Goal: Task Accomplishment & Management: Use online tool/utility

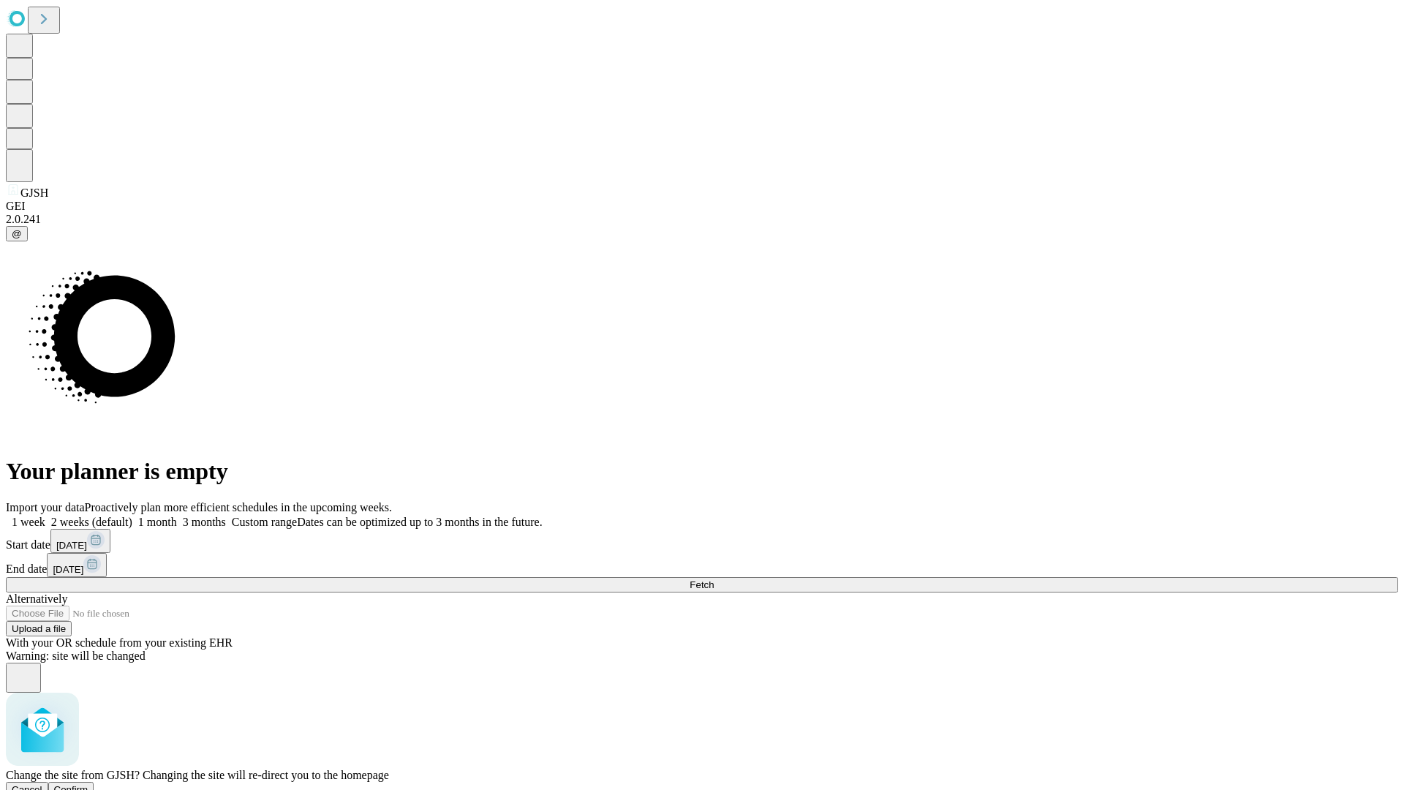
click at [88, 784] on span "Confirm" at bounding box center [71, 789] width 34 height 11
click at [132, 515] on label "2 weeks (default)" at bounding box center [88, 521] width 87 height 12
click at [714, 579] on span "Fetch" at bounding box center [702, 584] width 24 height 11
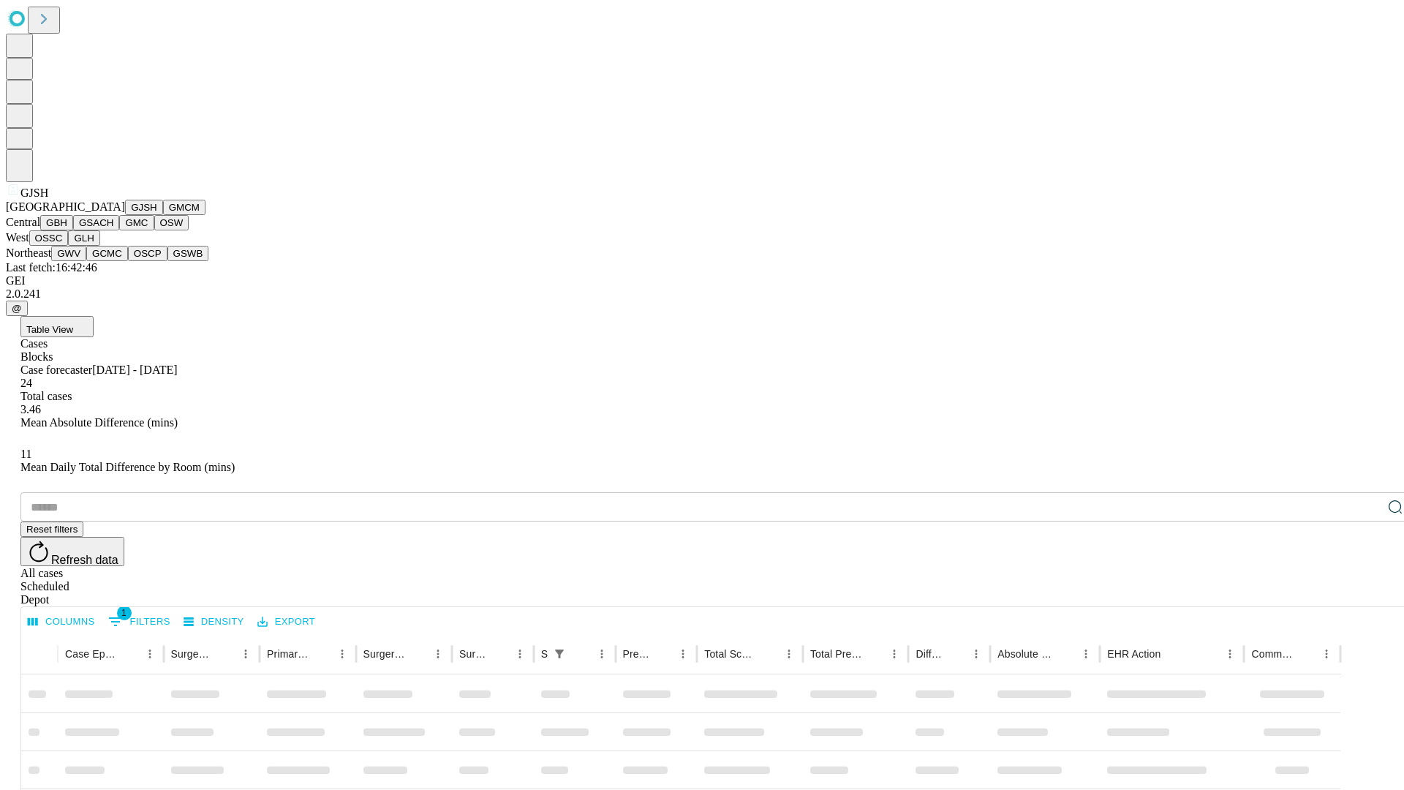
click at [163, 215] on button "GMCM" at bounding box center [184, 207] width 42 height 15
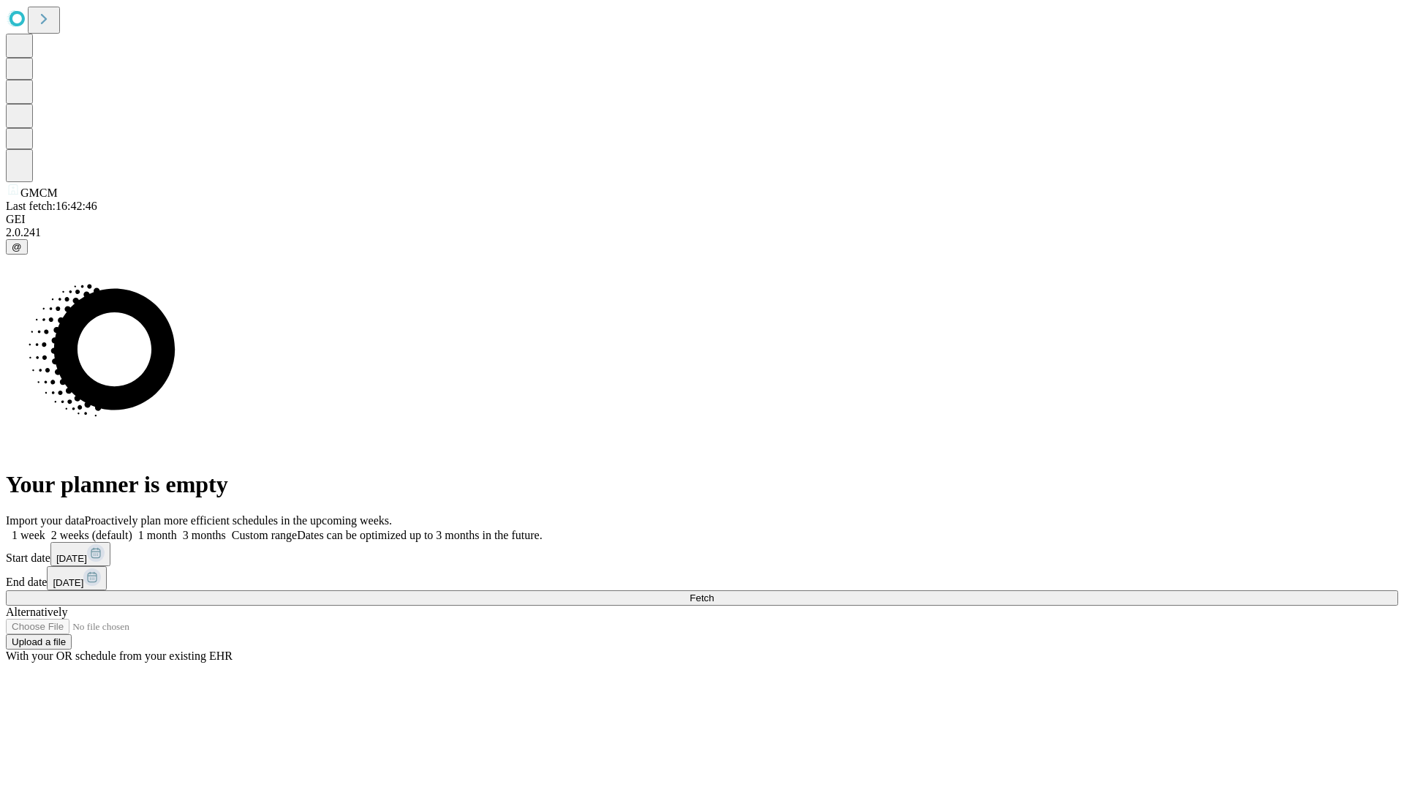
click at [132, 529] on label "2 weeks (default)" at bounding box center [88, 535] width 87 height 12
click at [714, 592] on span "Fetch" at bounding box center [702, 597] width 24 height 11
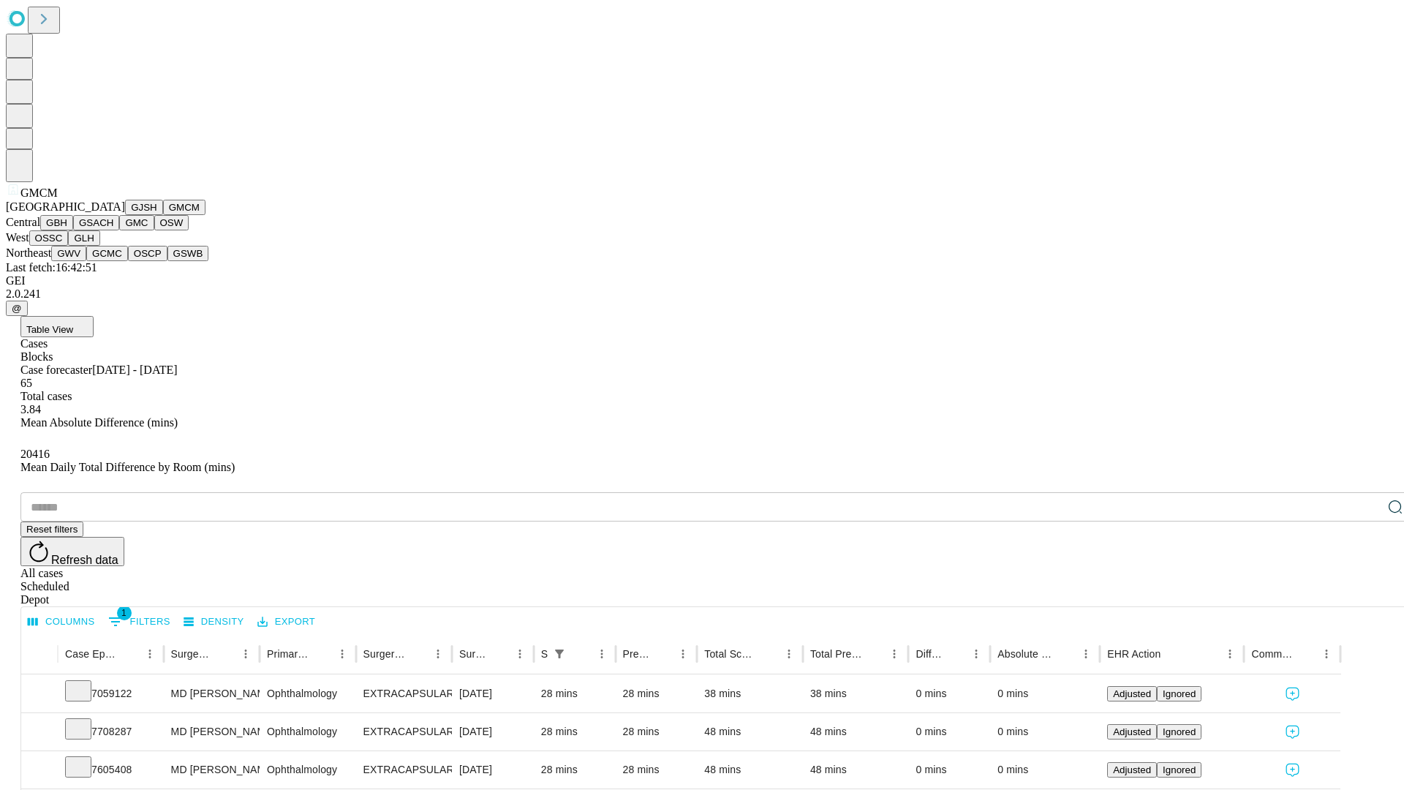
click at [73, 230] on button "GBH" at bounding box center [56, 222] width 33 height 15
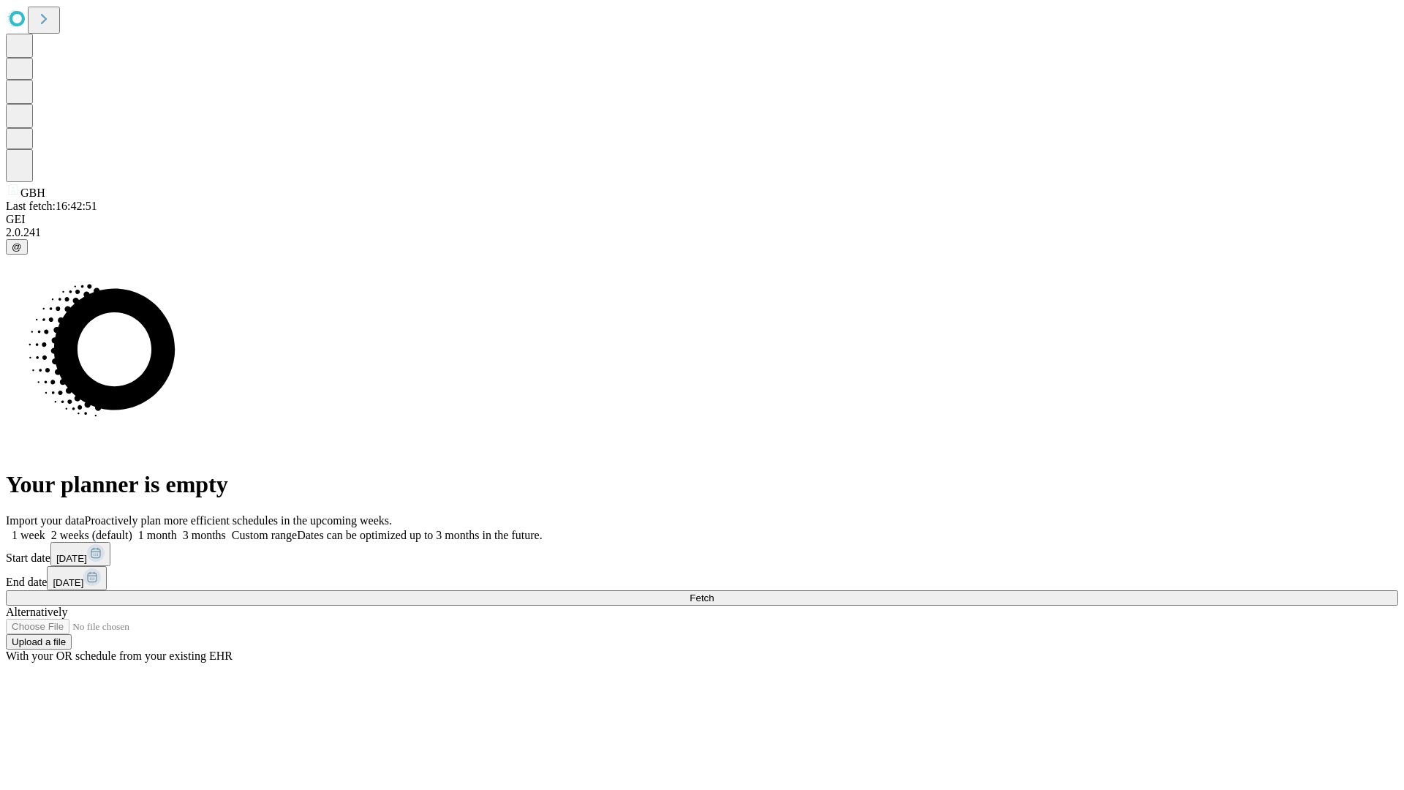
click at [132, 529] on label "2 weeks (default)" at bounding box center [88, 535] width 87 height 12
click at [714, 592] on span "Fetch" at bounding box center [702, 597] width 24 height 11
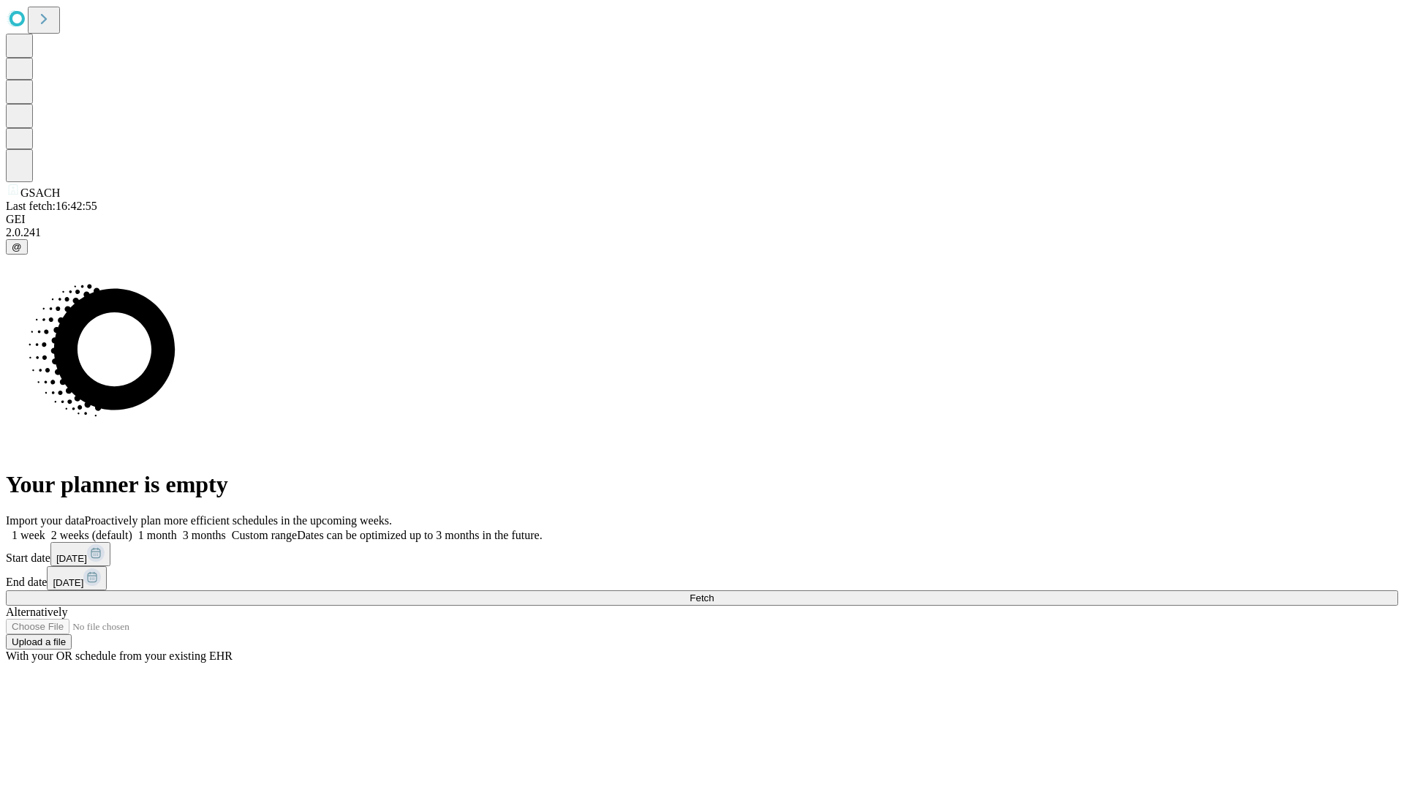
click at [132, 529] on label "2 weeks (default)" at bounding box center [88, 535] width 87 height 12
click at [714, 592] on span "Fetch" at bounding box center [702, 597] width 24 height 11
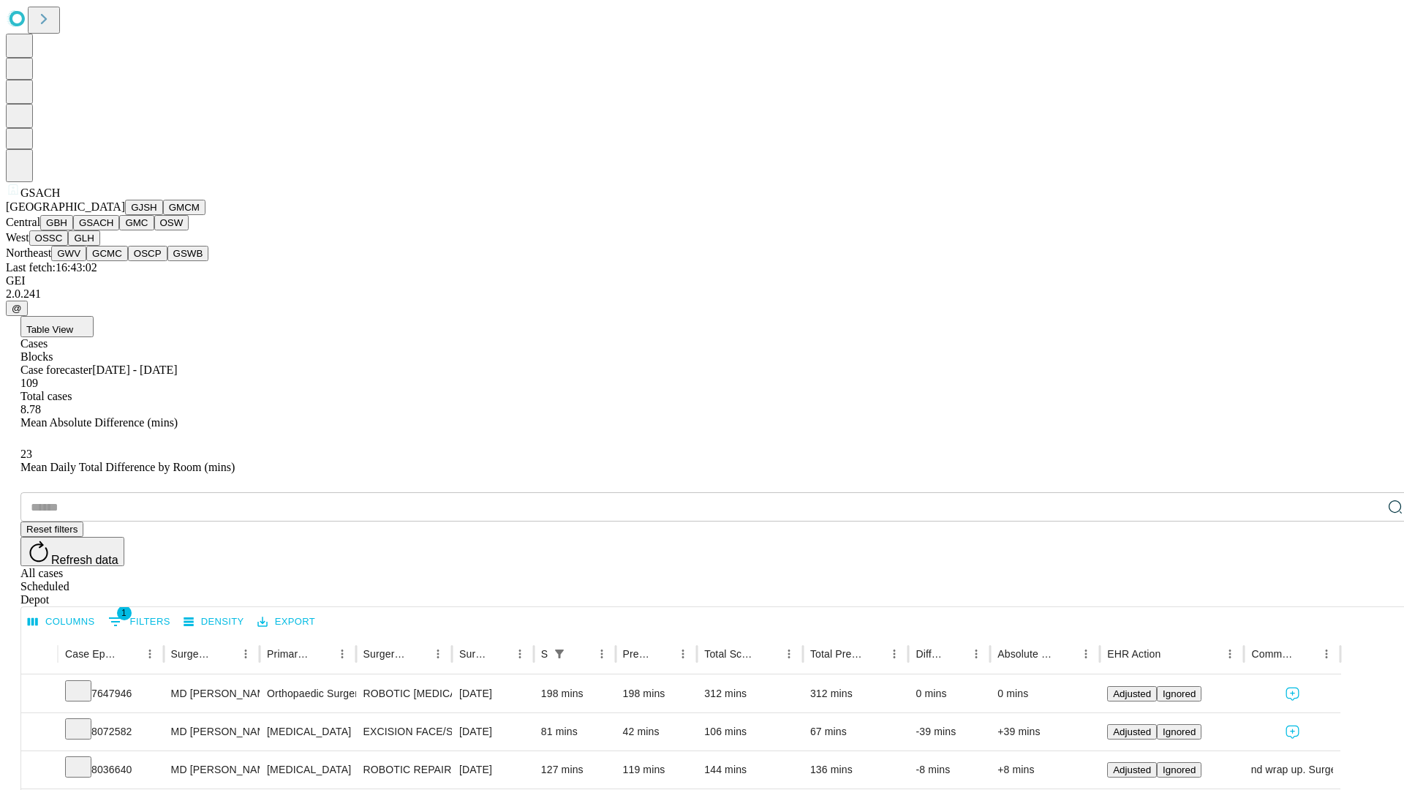
click at [119, 230] on button "GMC" at bounding box center [136, 222] width 34 height 15
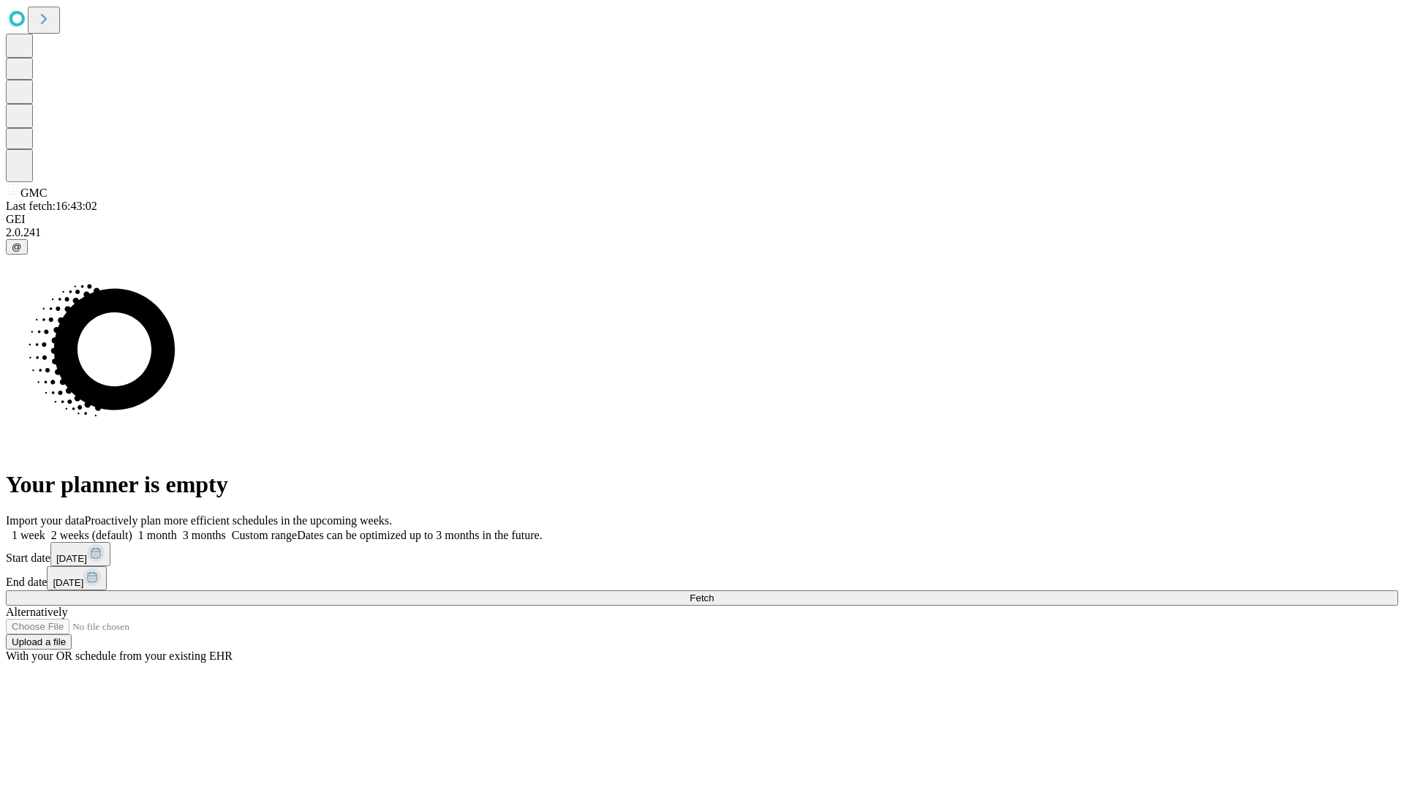
click at [132, 529] on label "2 weeks (default)" at bounding box center [88, 535] width 87 height 12
click at [714, 592] on span "Fetch" at bounding box center [702, 597] width 24 height 11
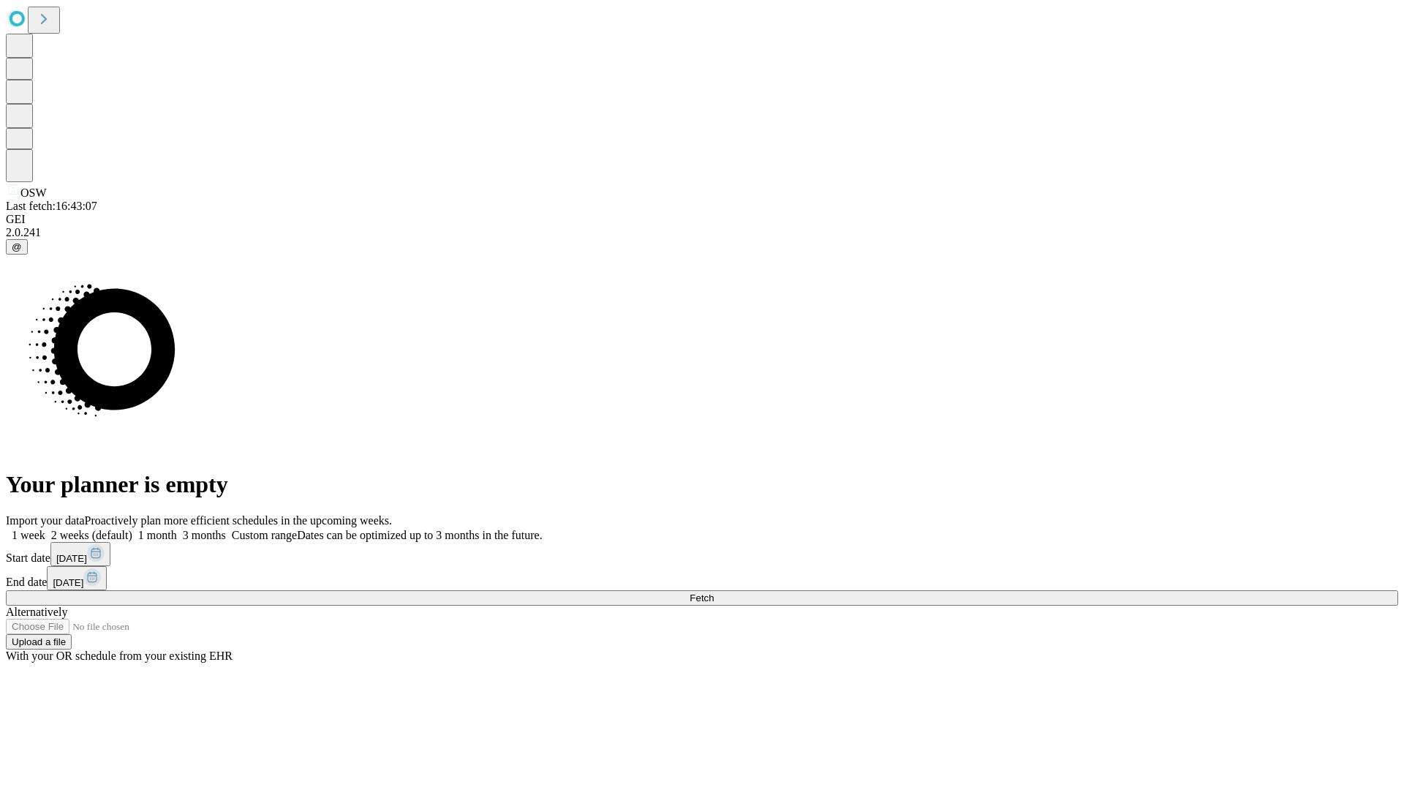
click at [132, 529] on label "2 weeks (default)" at bounding box center [88, 535] width 87 height 12
click at [714, 592] on span "Fetch" at bounding box center [702, 597] width 24 height 11
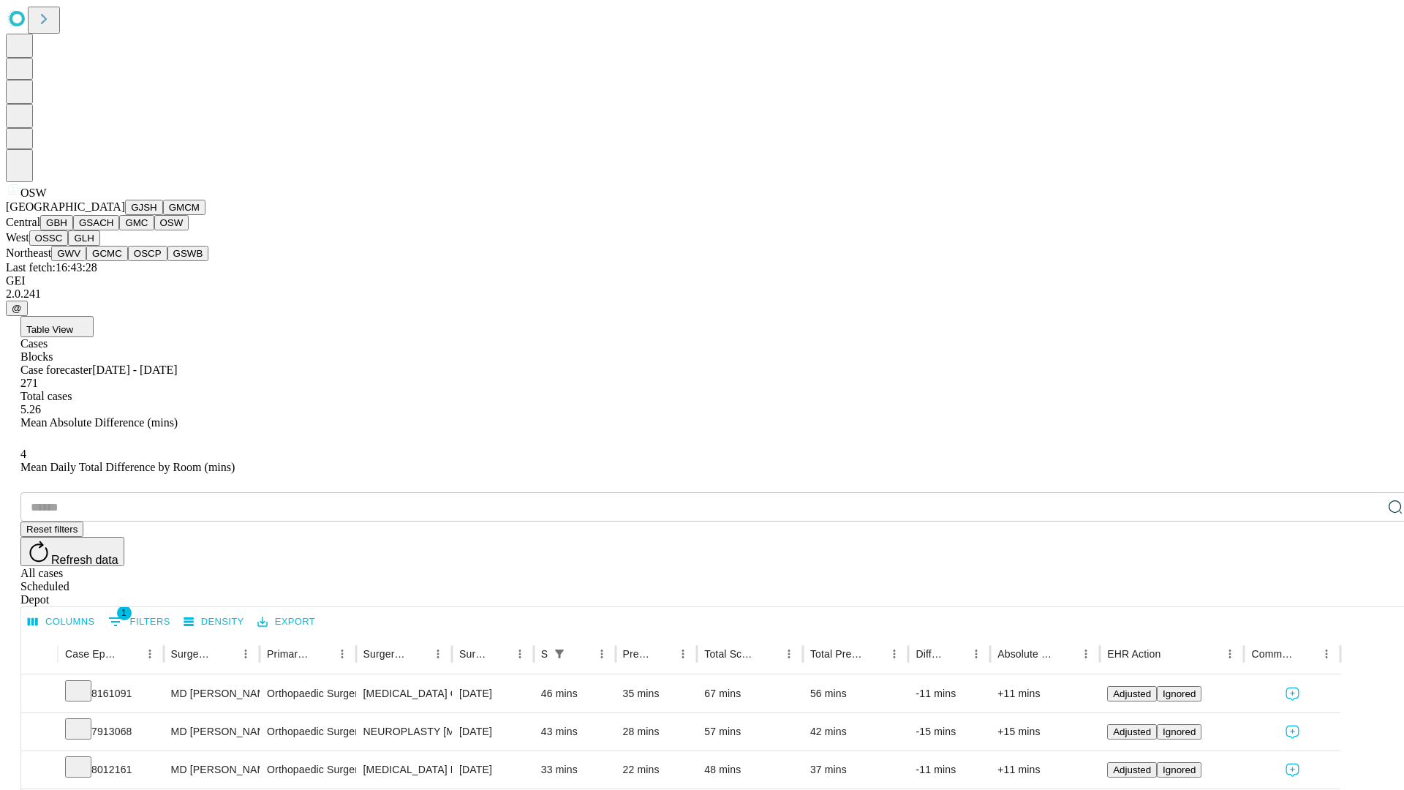
click at [69, 246] on button "OSSC" at bounding box center [48, 237] width 39 height 15
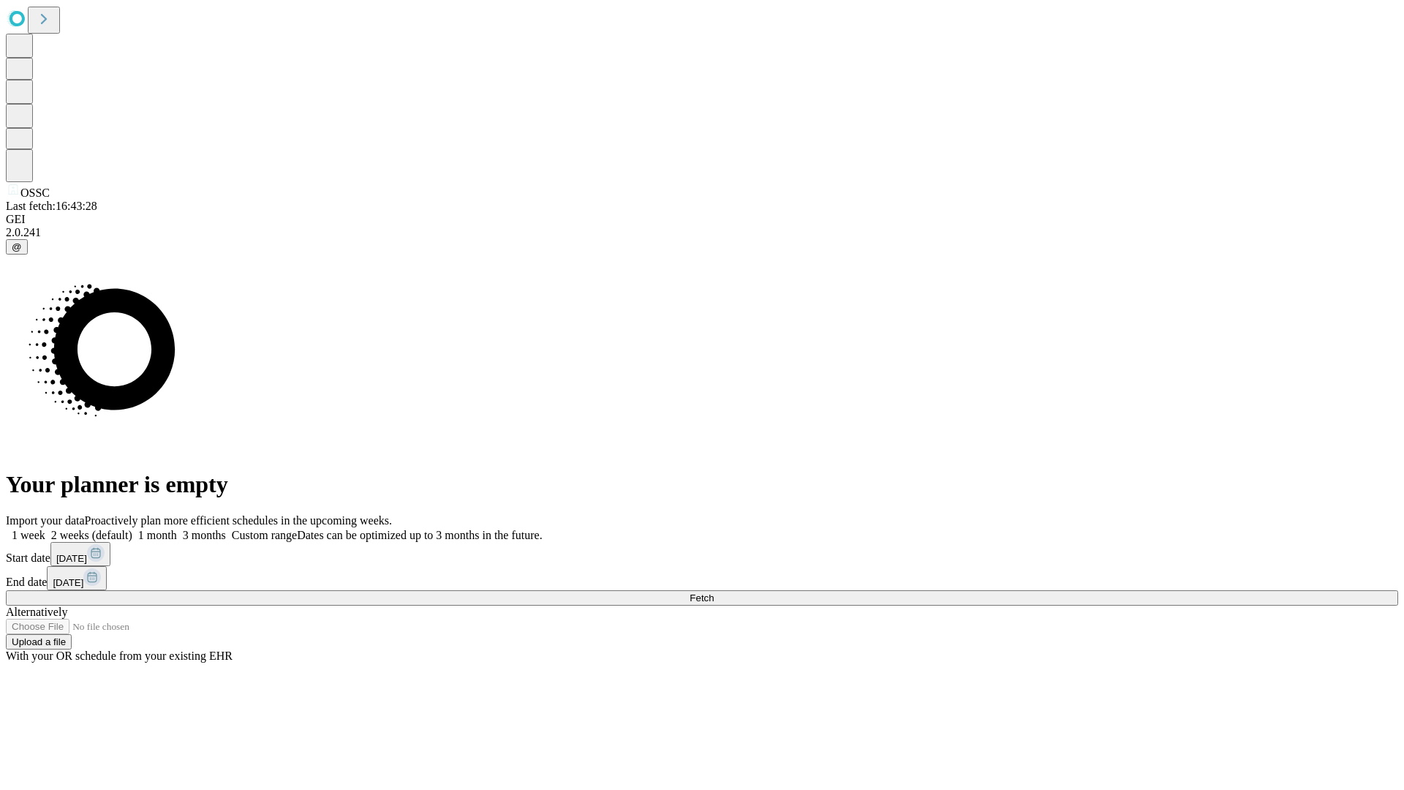
click at [132, 529] on label "2 weeks (default)" at bounding box center [88, 535] width 87 height 12
click at [714, 592] on span "Fetch" at bounding box center [702, 597] width 24 height 11
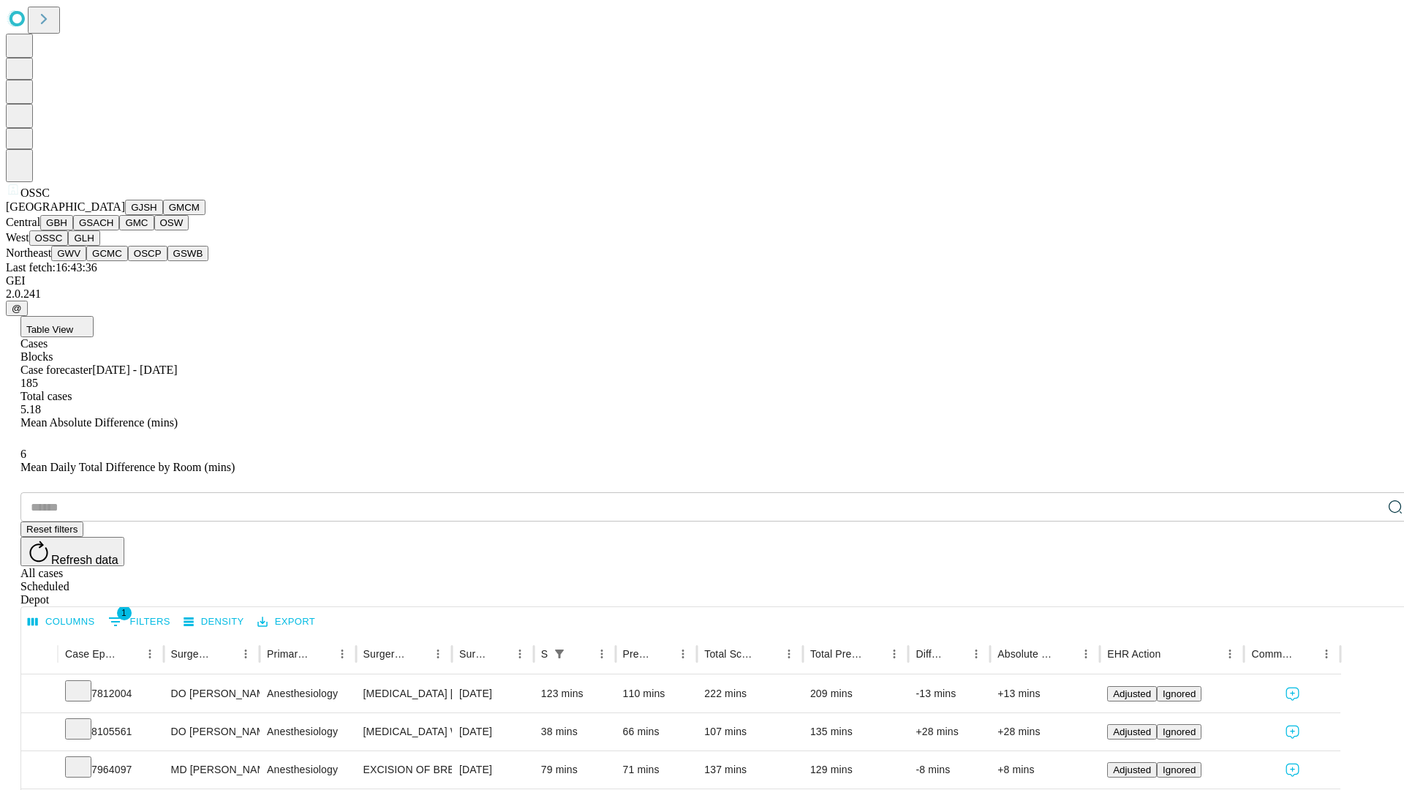
click at [99, 246] on button "GLH" at bounding box center [83, 237] width 31 height 15
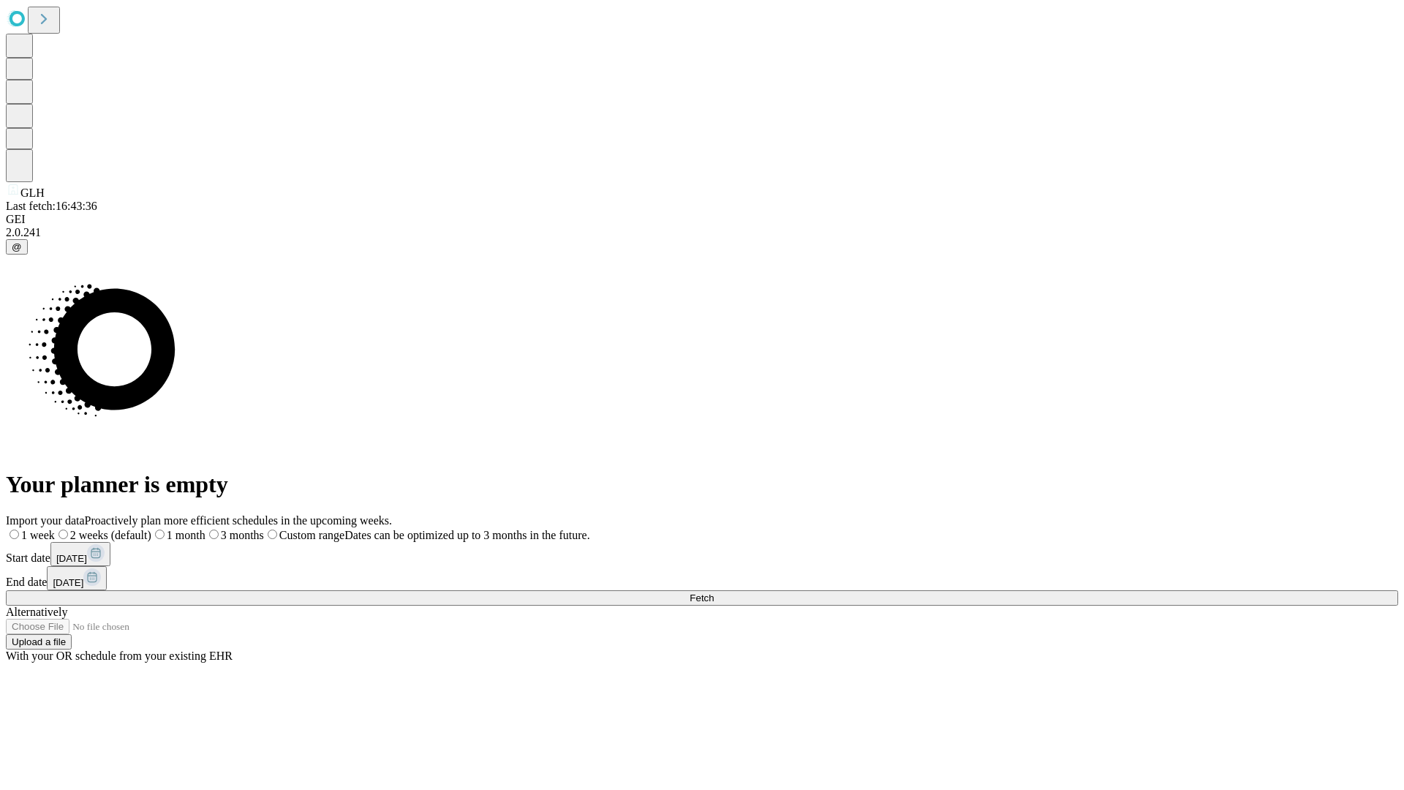
click at [151, 529] on label "2 weeks (default)" at bounding box center [103, 535] width 97 height 12
click at [714, 592] on span "Fetch" at bounding box center [702, 597] width 24 height 11
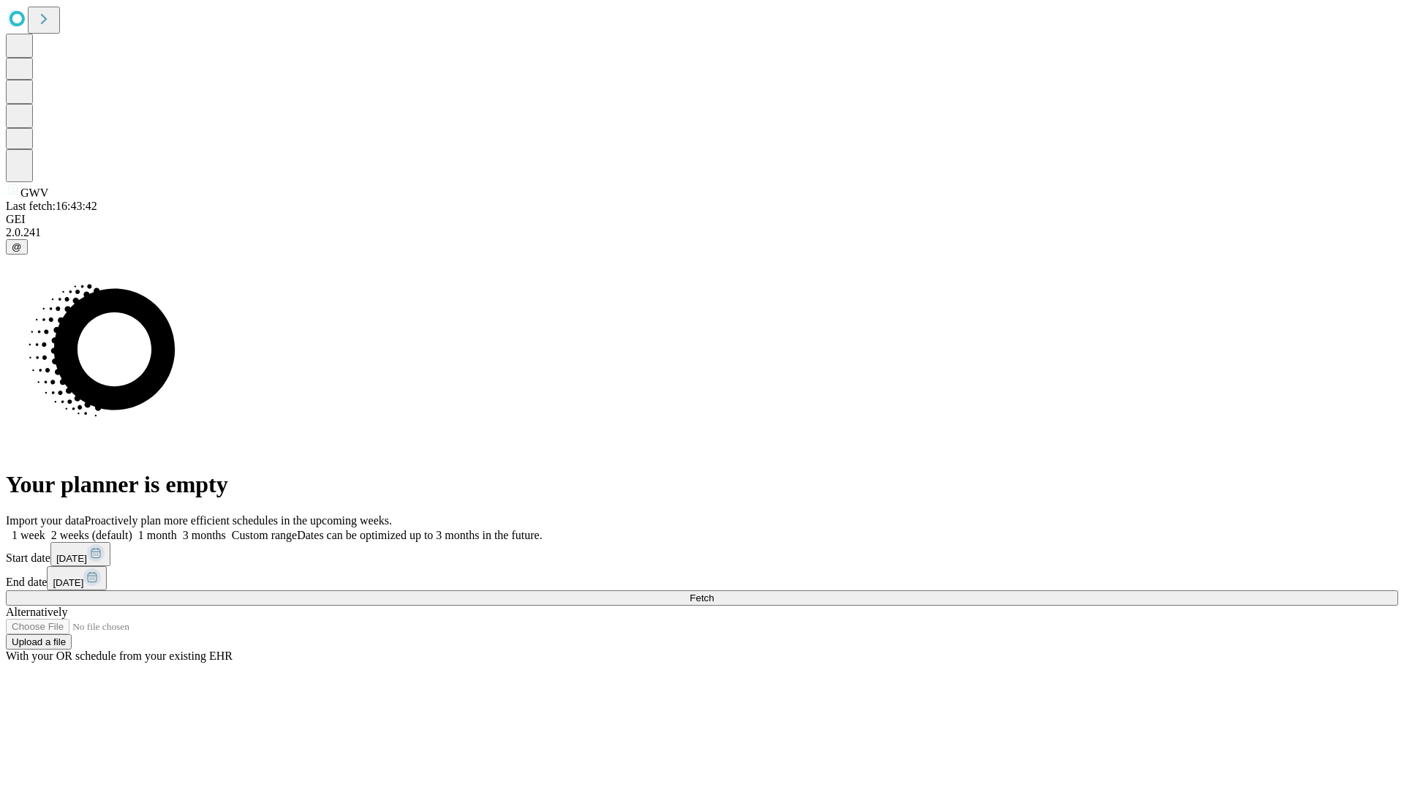
click at [132, 529] on label "2 weeks (default)" at bounding box center [88, 535] width 87 height 12
click at [714, 592] on span "Fetch" at bounding box center [702, 597] width 24 height 11
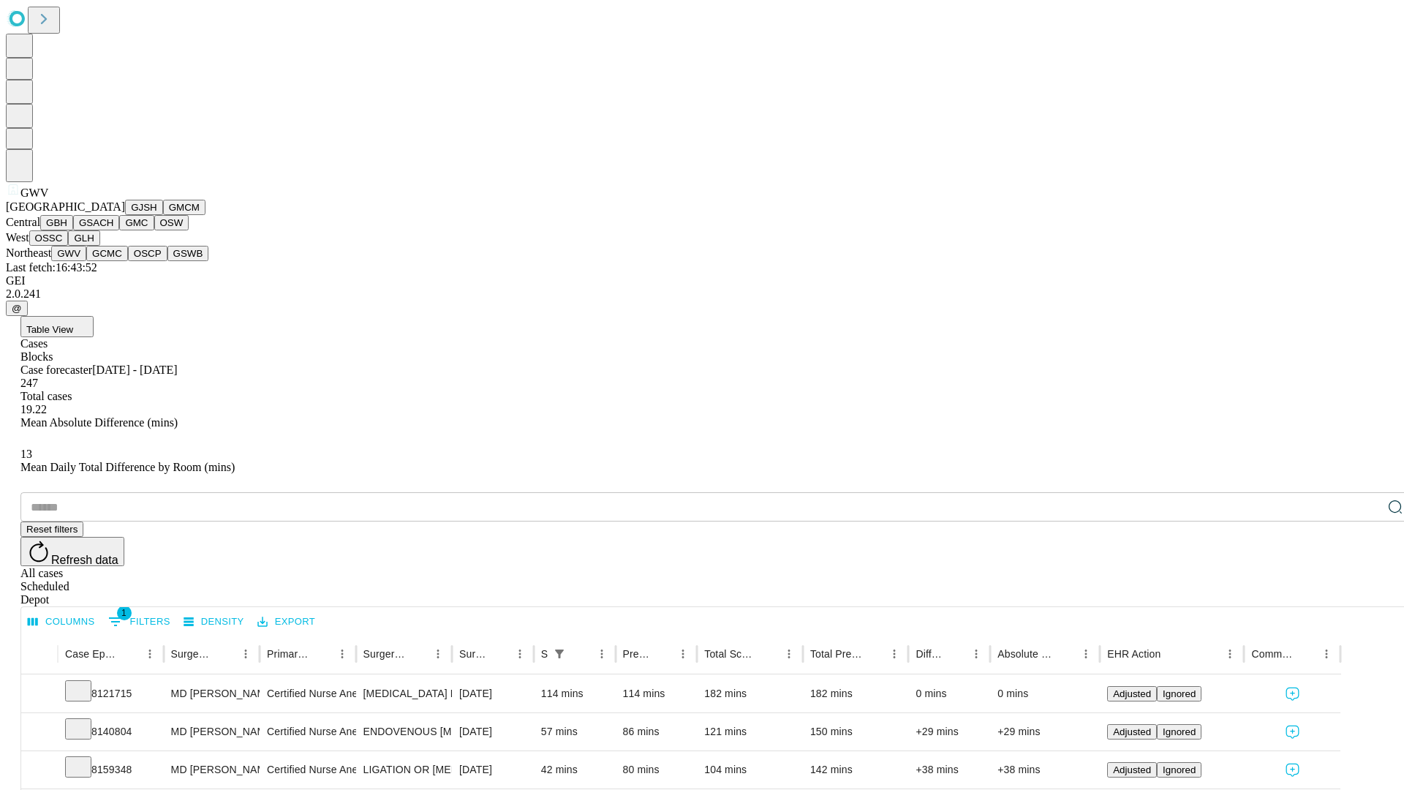
click at [113, 261] on button "GCMC" at bounding box center [107, 253] width 42 height 15
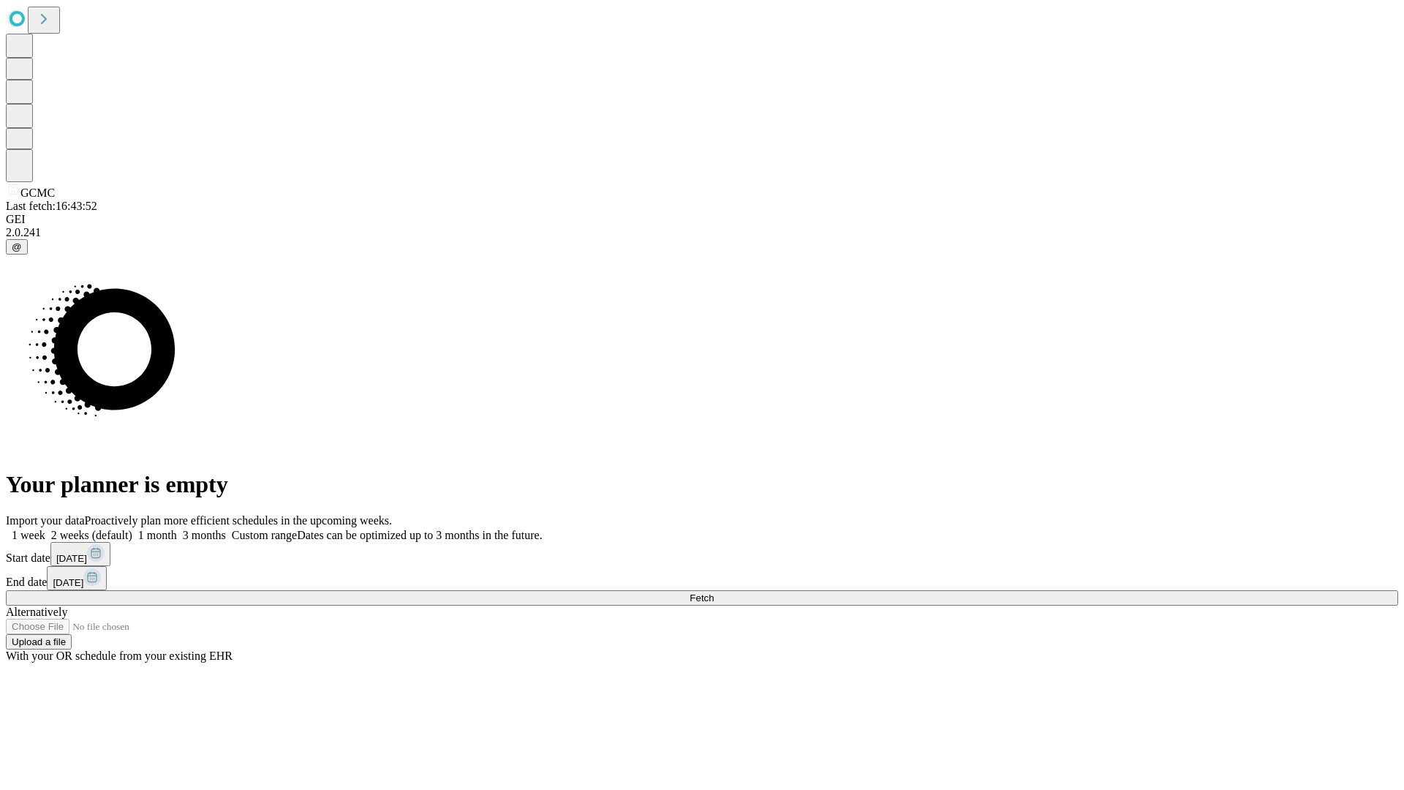
click at [132, 529] on label "2 weeks (default)" at bounding box center [88, 535] width 87 height 12
click at [714, 592] on span "Fetch" at bounding box center [702, 597] width 24 height 11
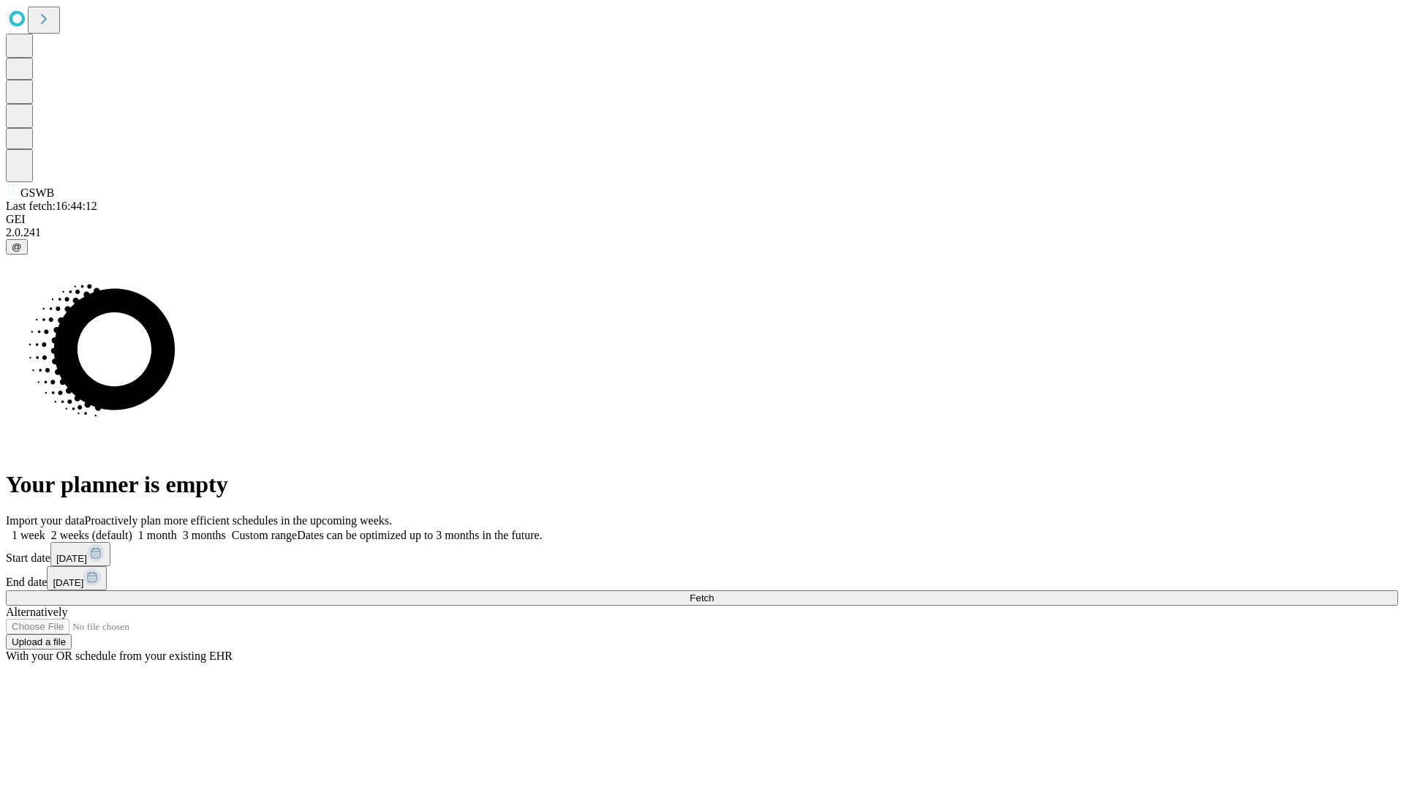
click at [132, 529] on label "2 weeks (default)" at bounding box center [88, 535] width 87 height 12
click at [714, 592] on span "Fetch" at bounding box center [702, 597] width 24 height 11
